Goal: Transaction & Acquisition: Purchase product/service

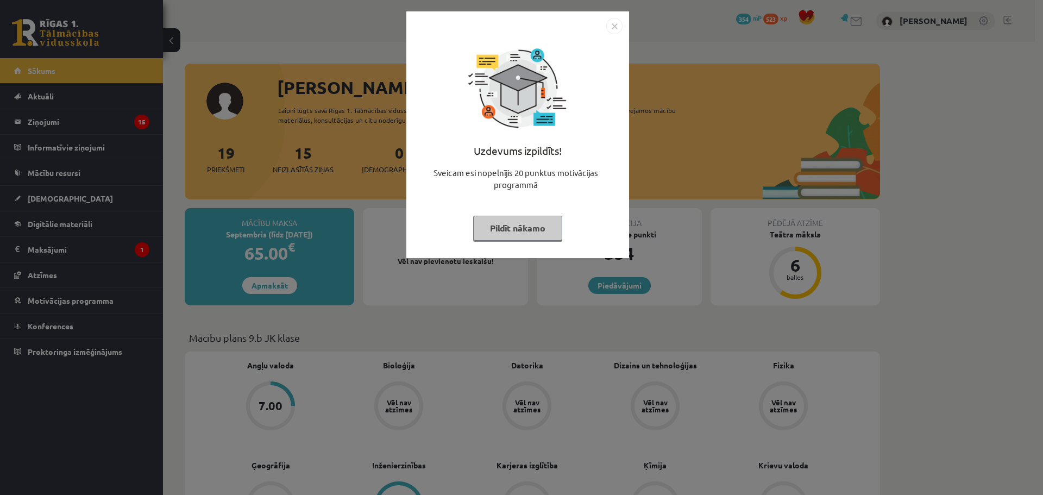
click at [530, 220] on button "Pildīt nākamo" at bounding box center [517, 228] width 89 height 25
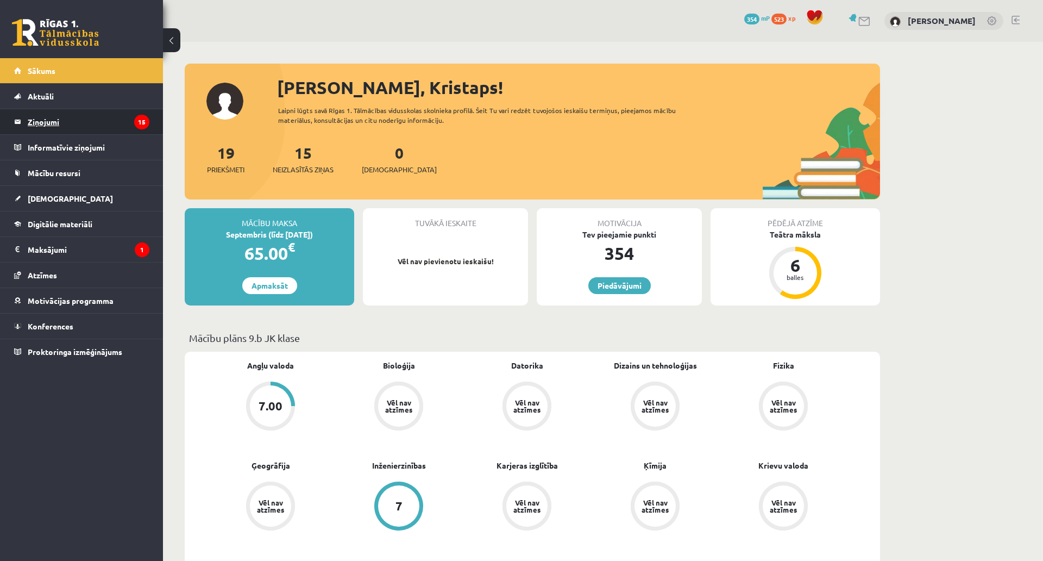
click at [93, 130] on legend "Ziņojumi 15" at bounding box center [89, 121] width 122 height 25
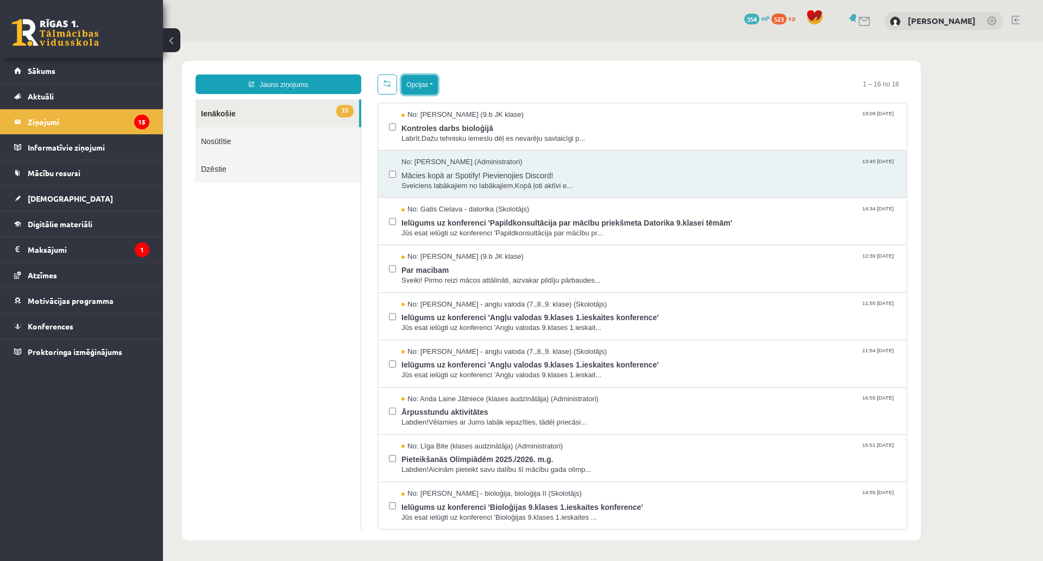
click at [413, 83] on button "Opcijas" at bounding box center [419, 85] width 36 height 20
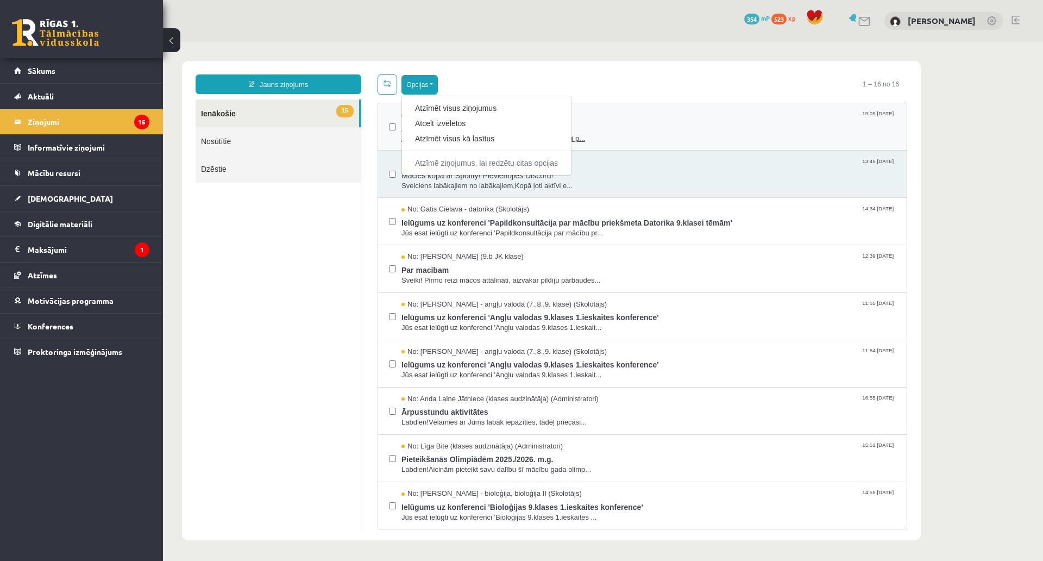
click at [413, 135] on div "Atzīmēt visus kā lasītus" at bounding box center [486, 138] width 169 height 15
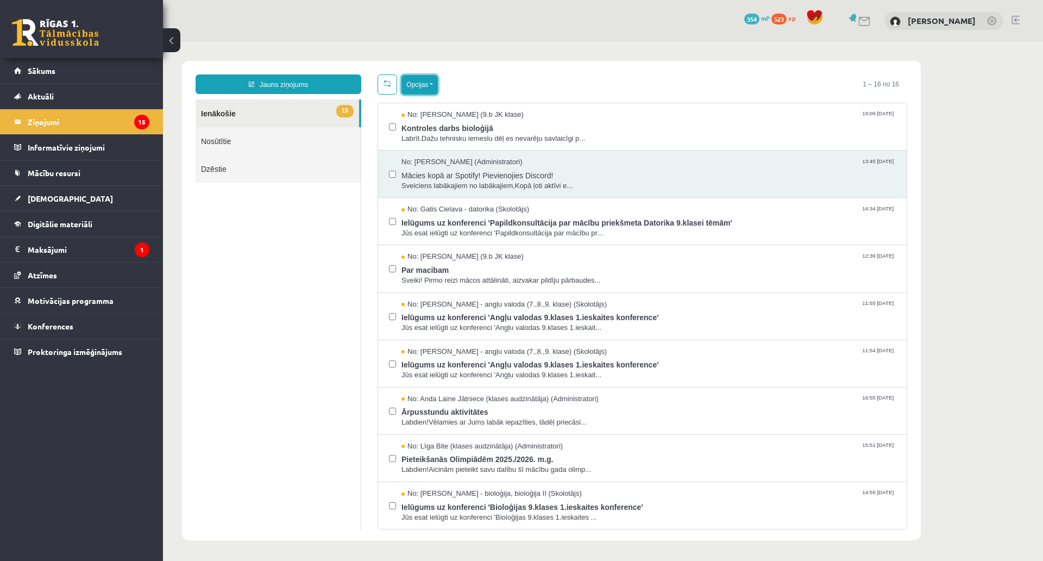
click at [416, 76] on button "Opcijas" at bounding box center [419, 85] width 36 height 20
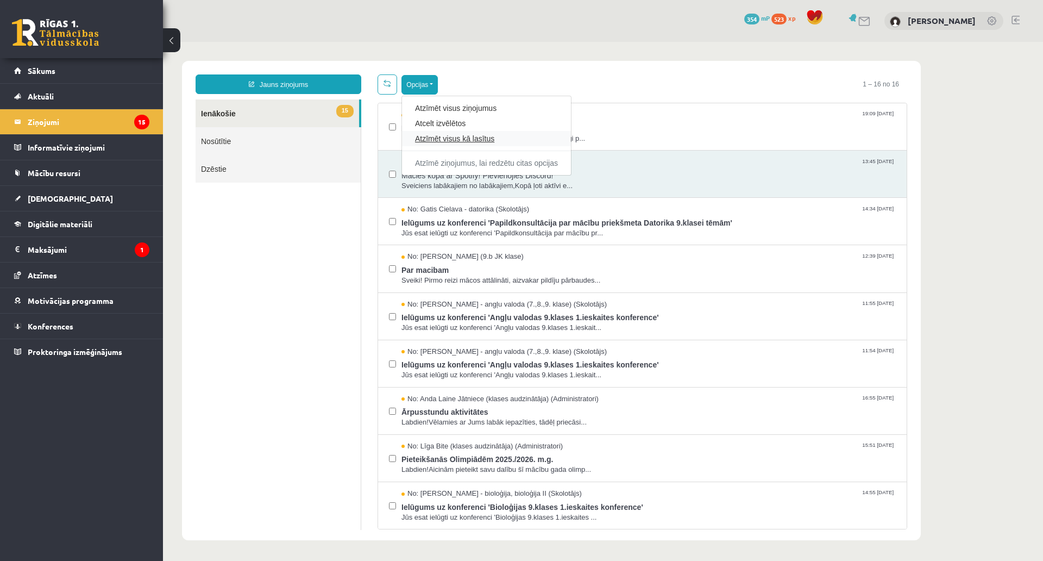
click at [426, 141] on link "Atzīmēt visus kā lasītus" at bounding box center [486, 138] width 143 height 11
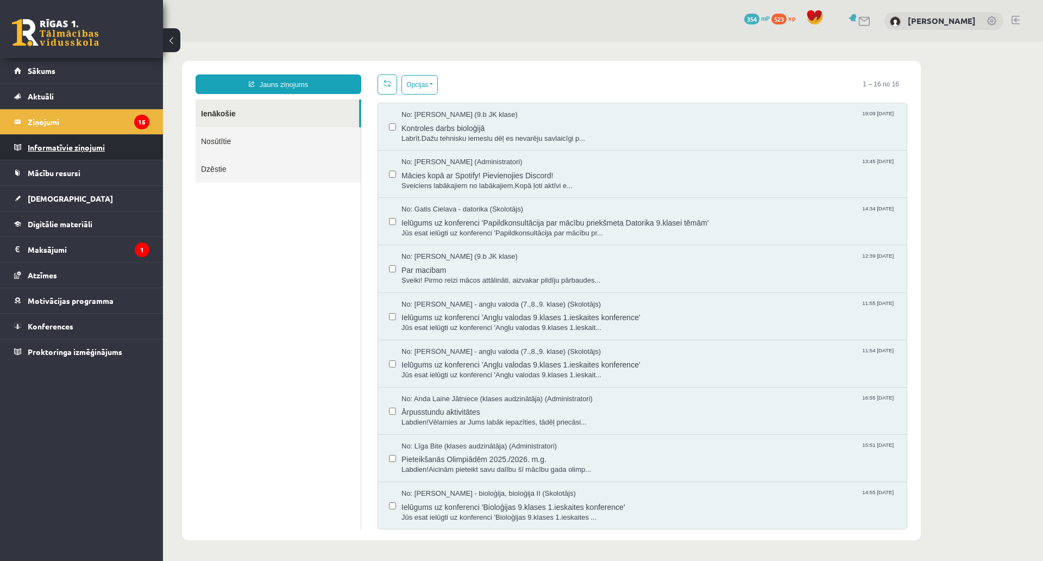
click at [57, 152] on legend "Informatīvie ziņojumi 0" at bounding box center [89, 147] width 122 height 25
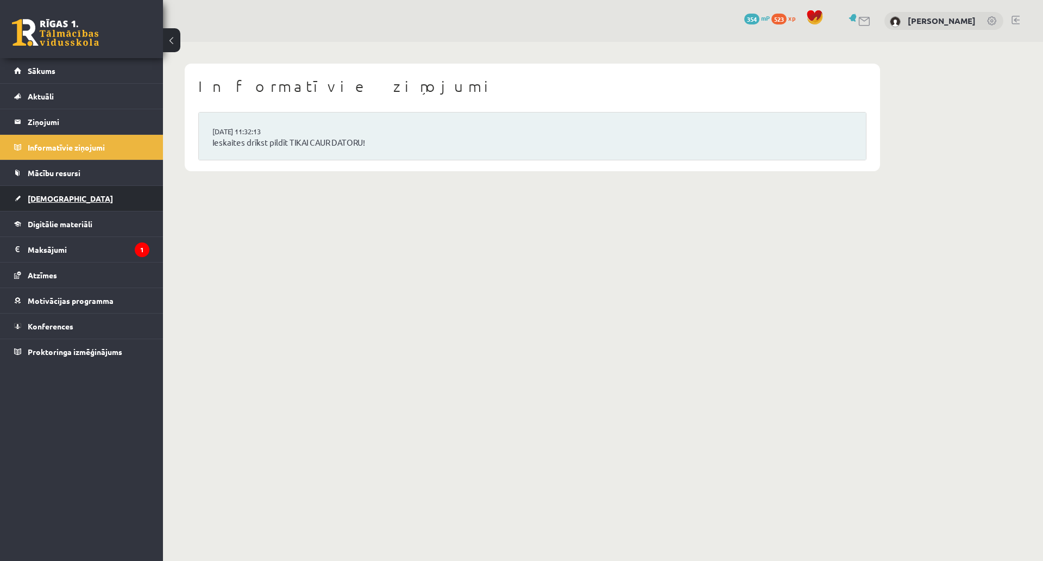
click at [62, 190] on link "[DEMOGRAPHIC_DATA]" at bounding box center [81, 198] width 135 height 25
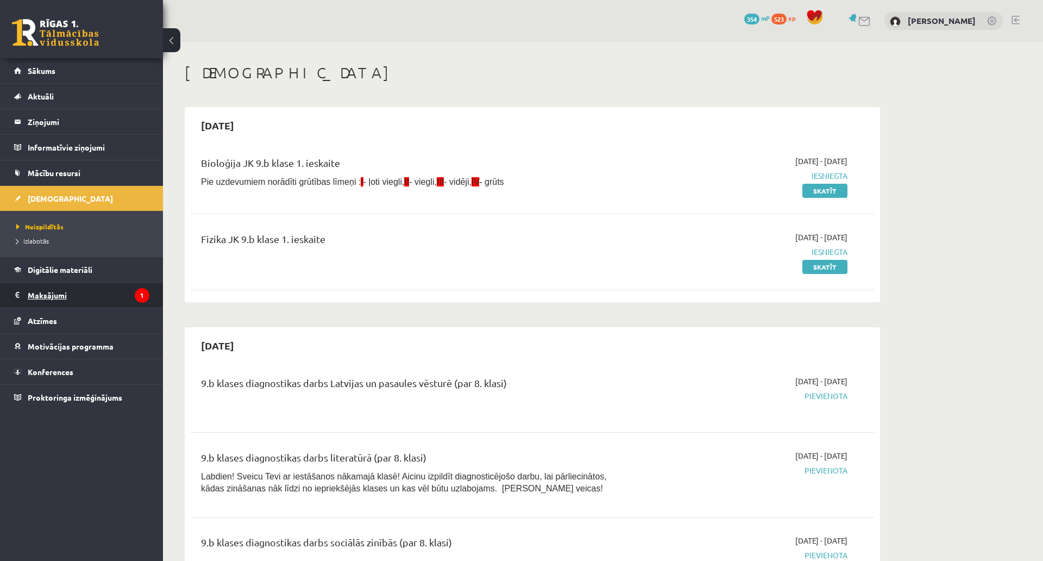
click at [47, 299] on legend "Maksājumi 1" at bounding box center [89, 294] width 122 height 25
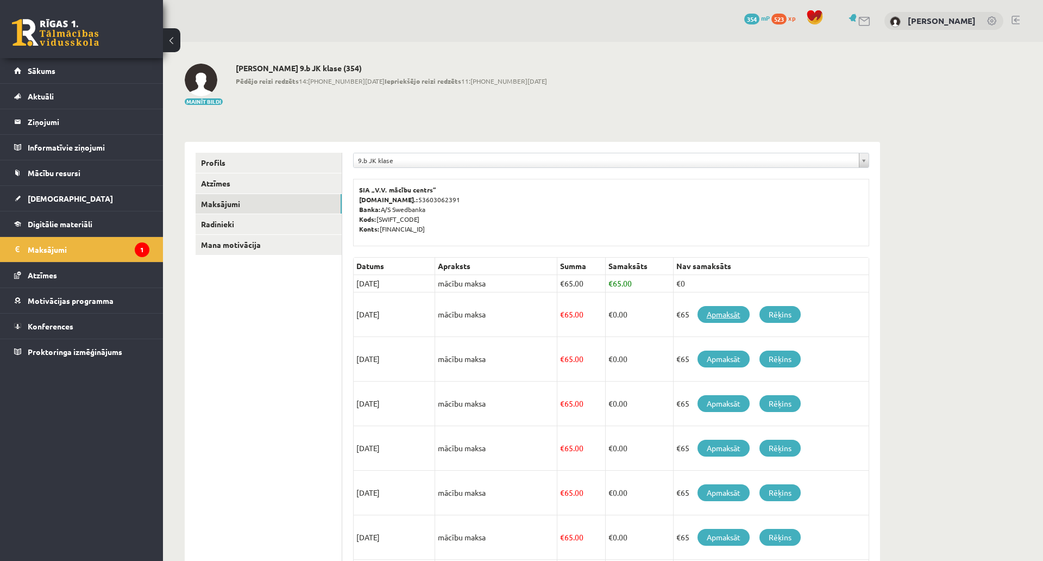
click at [732, 317] on link "Apmaksāt" at bounding box center [723, 314] width 52 height 17
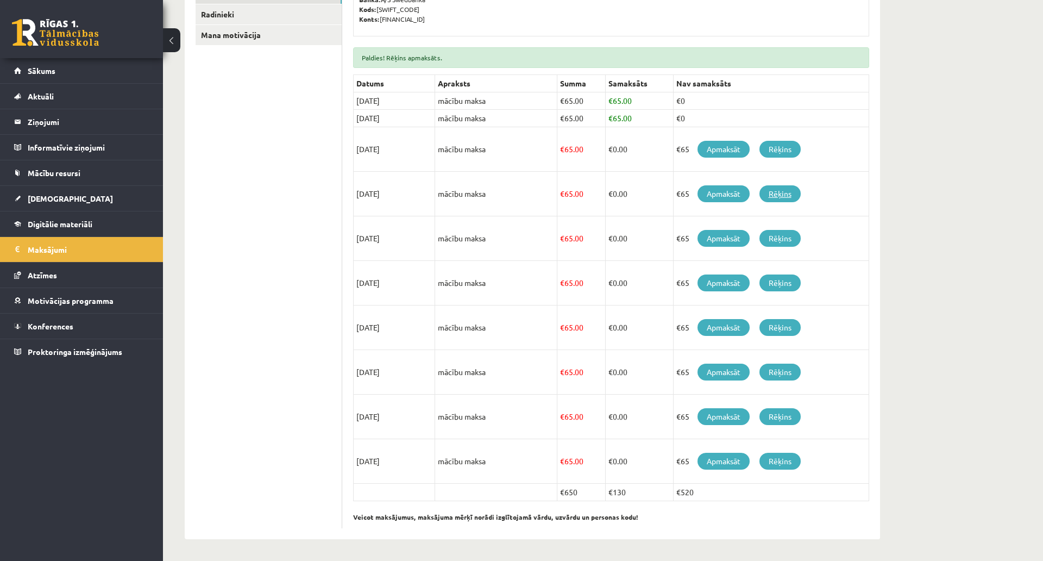
scroll to position [303, 0]
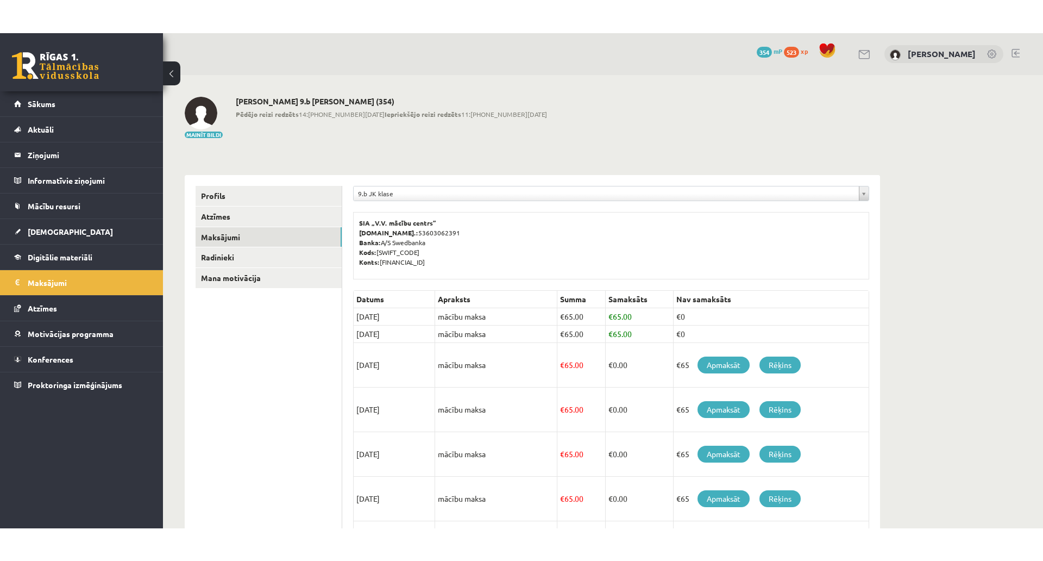
scroll to position [248, 0]
